Goal: Information Seeking & Learning: Find specific page/section

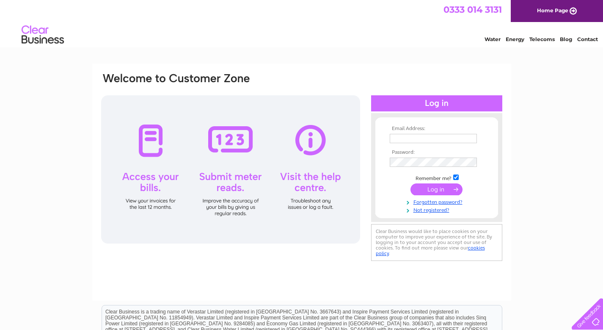
type input "[PERSON_NAME][EMAIL_ADDRESS][DOMAIN_NAME]"
click at [429, 184] on input "submit" at bounding box center [437, 189] width 52 height 12
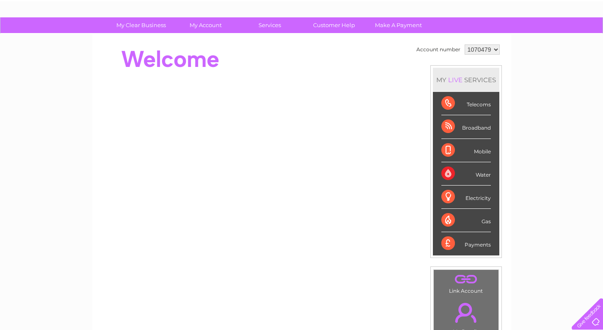
scroll to position [42, 0]
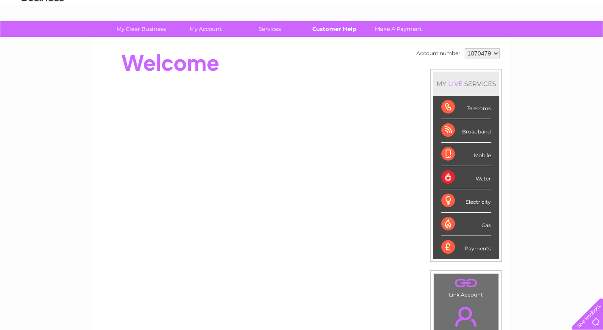
click at [342, 30] on link "Customer Help" at bounding box center [334, 29] width 70 height 16
